Goal: Transaction & Acquisition: Purchase product/service

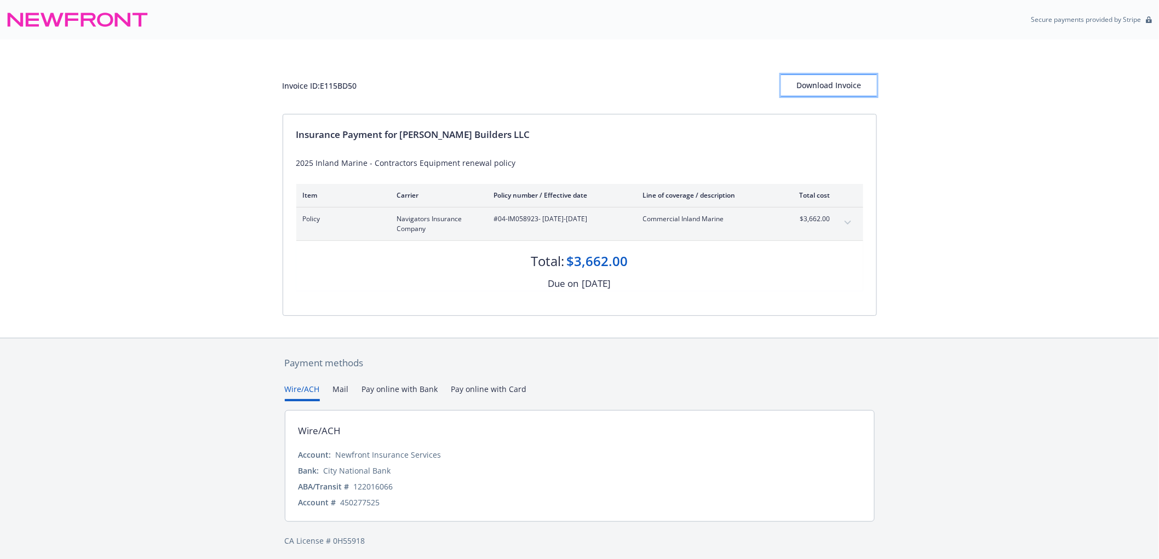
click at [810, 87] on div "Download Invoice" at bounding box center [829, 85] width 96 height 21
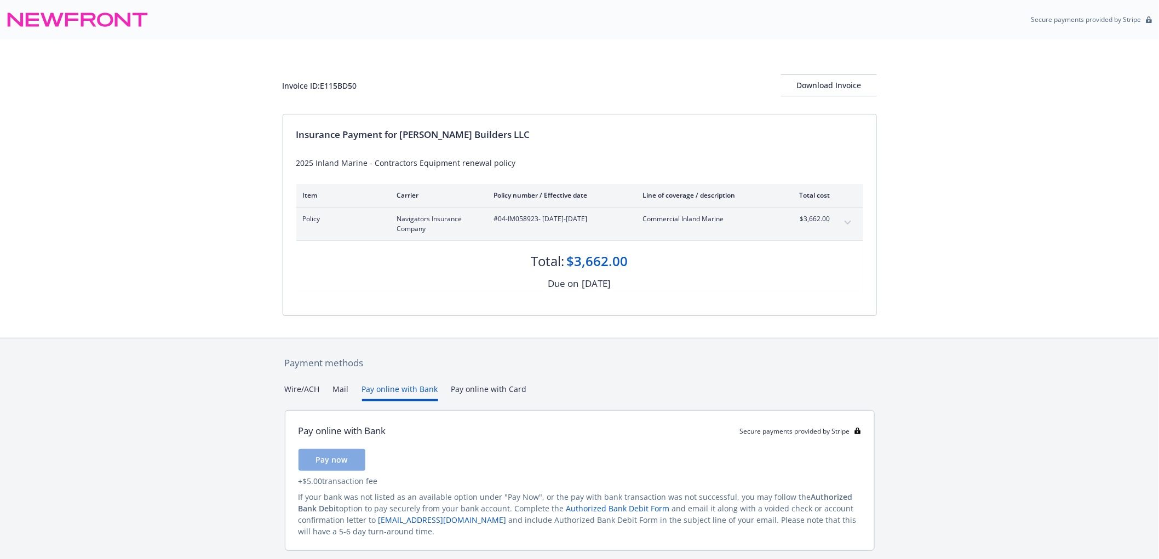
click at [409, 389] on button "Pay online with Bank" at bounding box center [400, 392] width 76 height 18
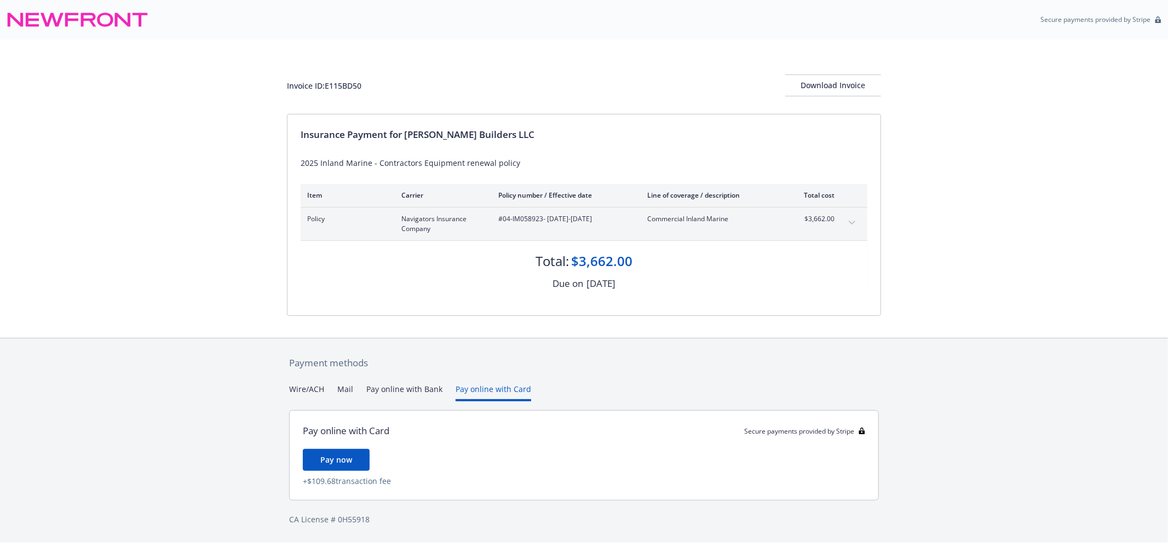
click at [490, 386] on button "Pay online with Card" at bounding box center [494, 392] width 76 height 18
click at [413, 389] on button "Pay online with Bank" at bounding box center [400, 392] width 76 height 18
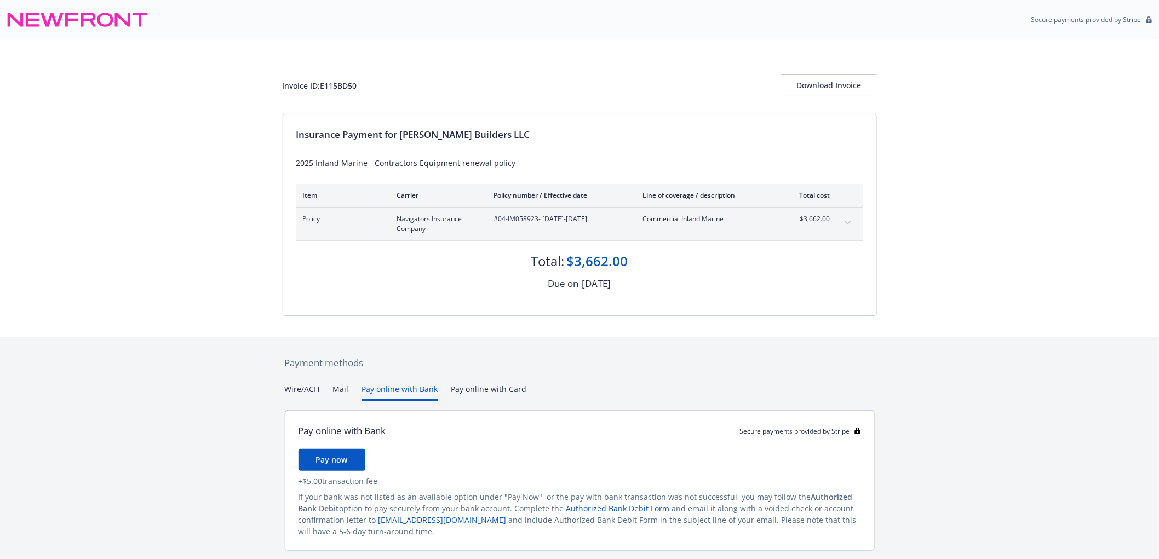
click at [336, 389] on button "Mail" at bounding box center [341, 392] width 16 height 18
